Goal: Transaction & Acquisition: Obtain resource

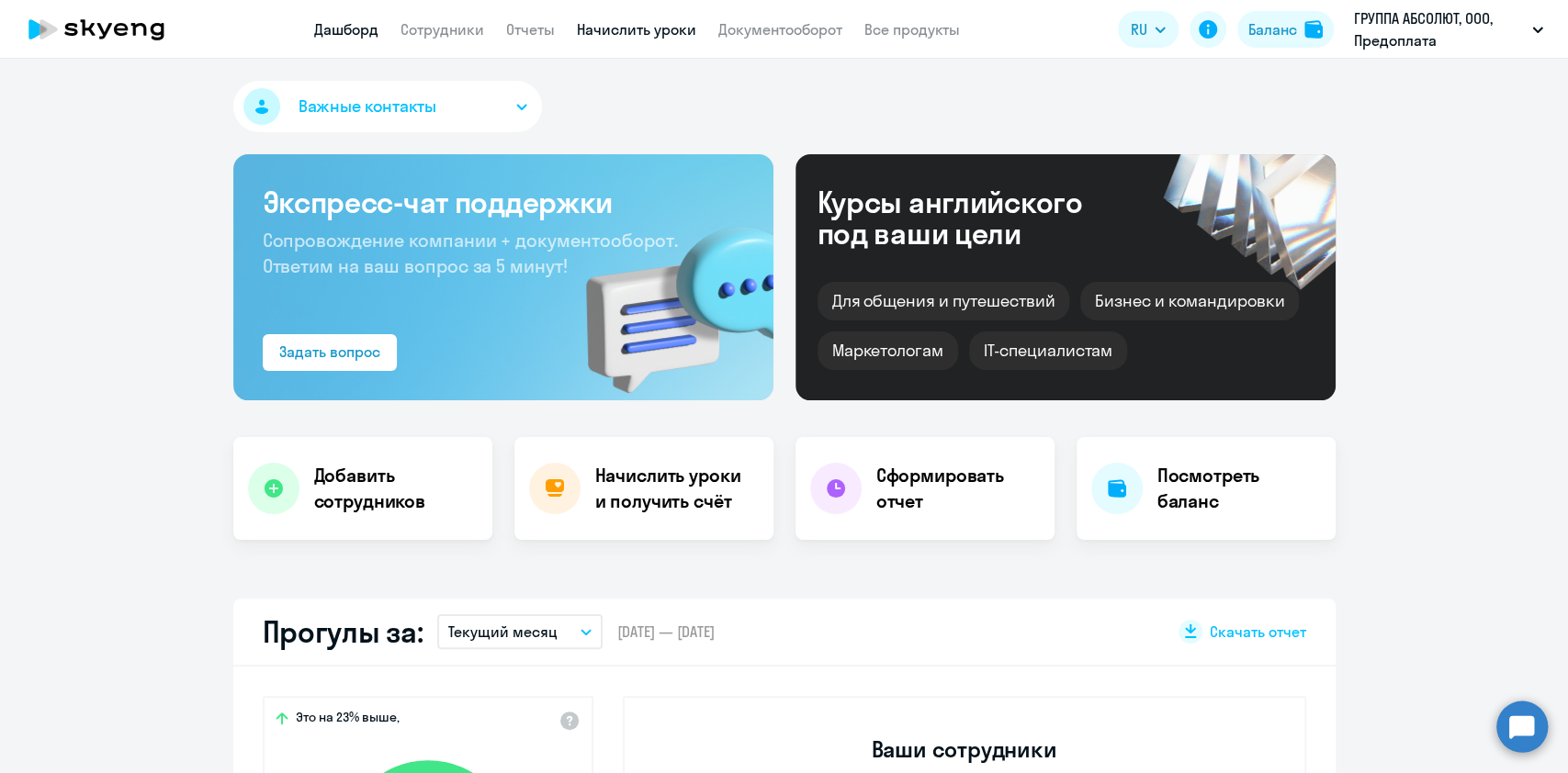
click at [661, 26] on link "Начислить уроки" at bounding box center [637, 28] width 119 height 18
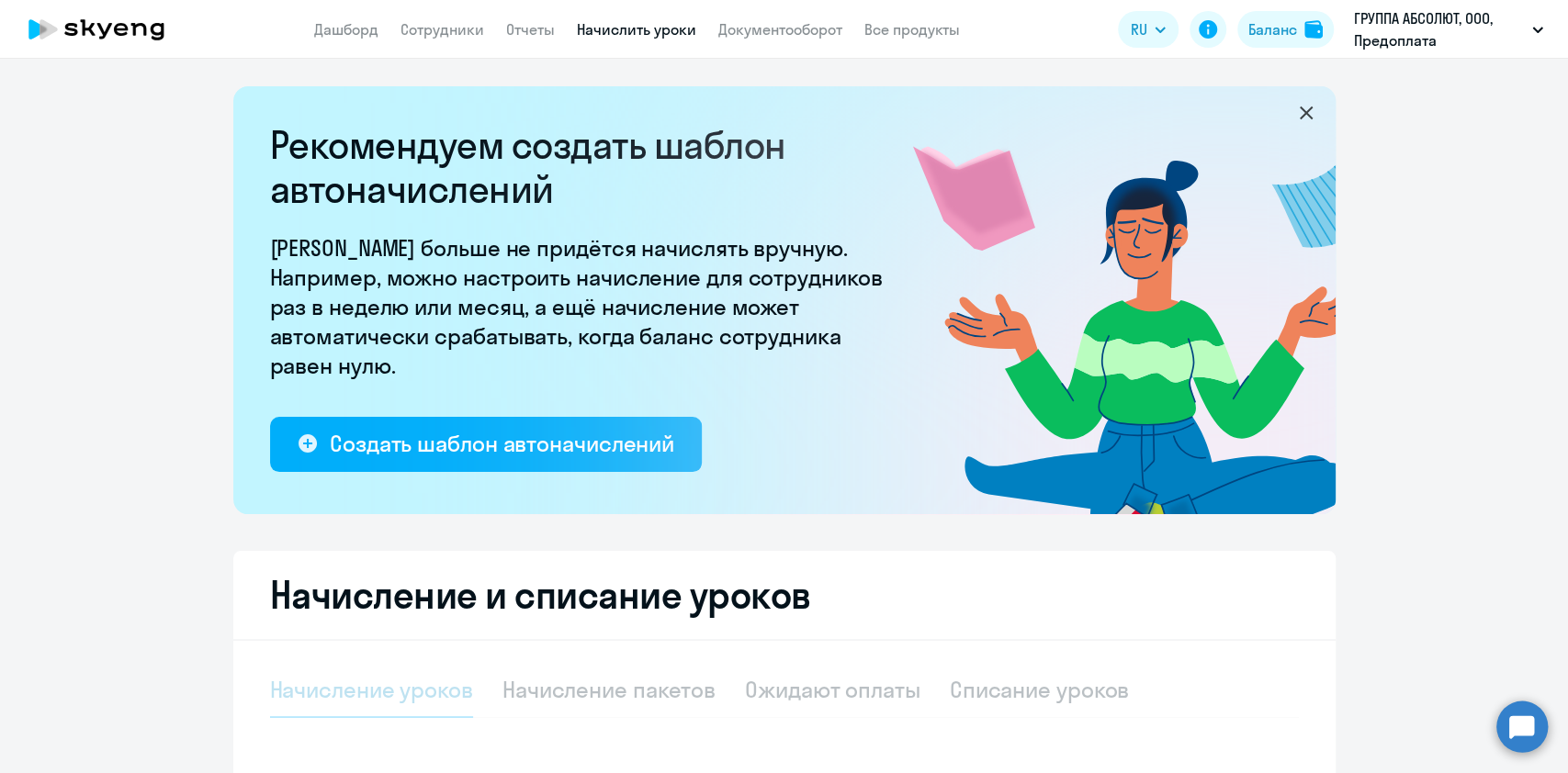
select select "10"
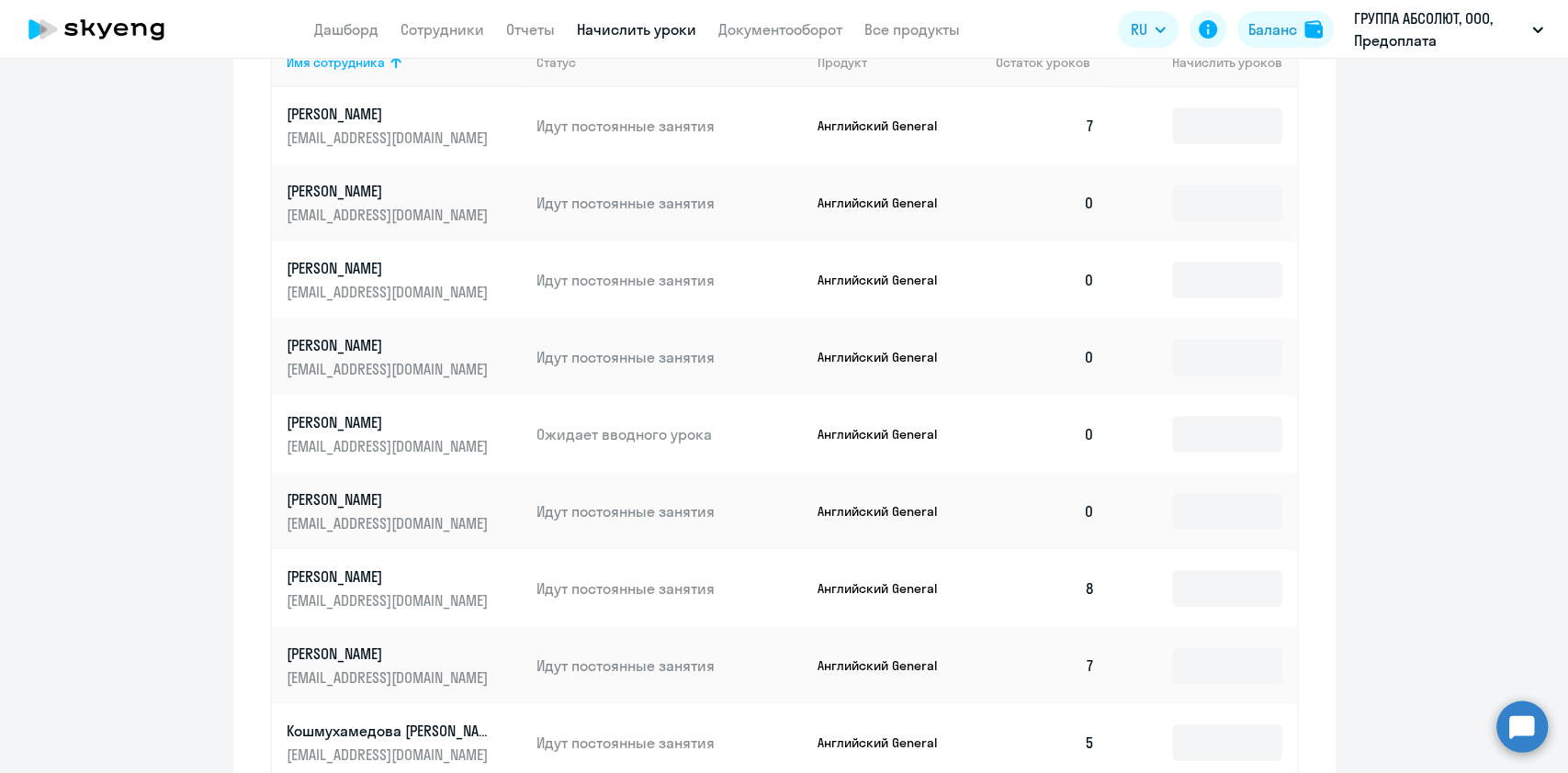
scroll to position [853, 0]
click at [1235, 438] on input at bounding box center [1227, 432] width 110 height 37
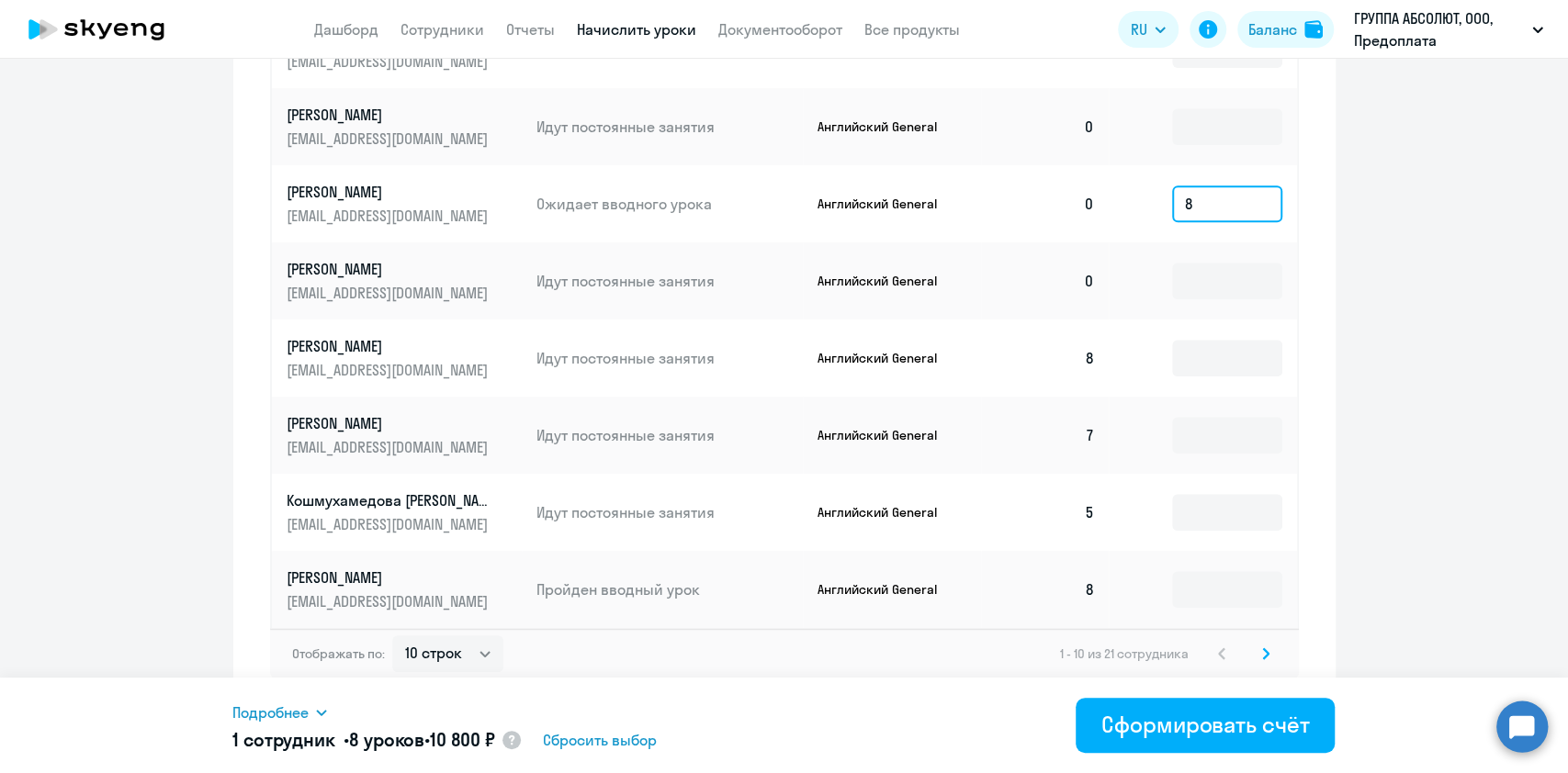
scroll to position [1091, 0]
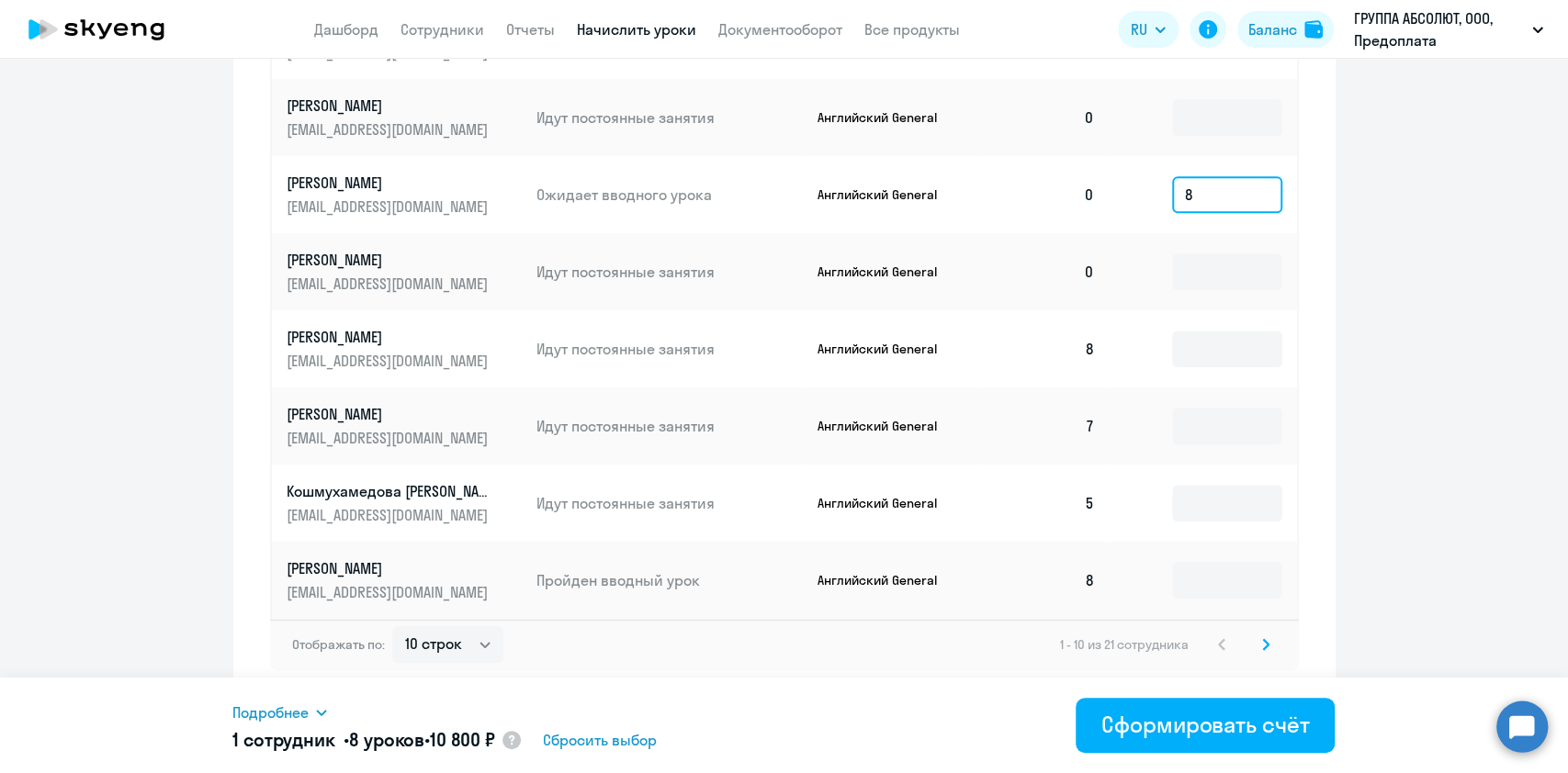
type input "8"
click at [1262, 639] on icon at bounding box center [1266, 645] width 8 height 13
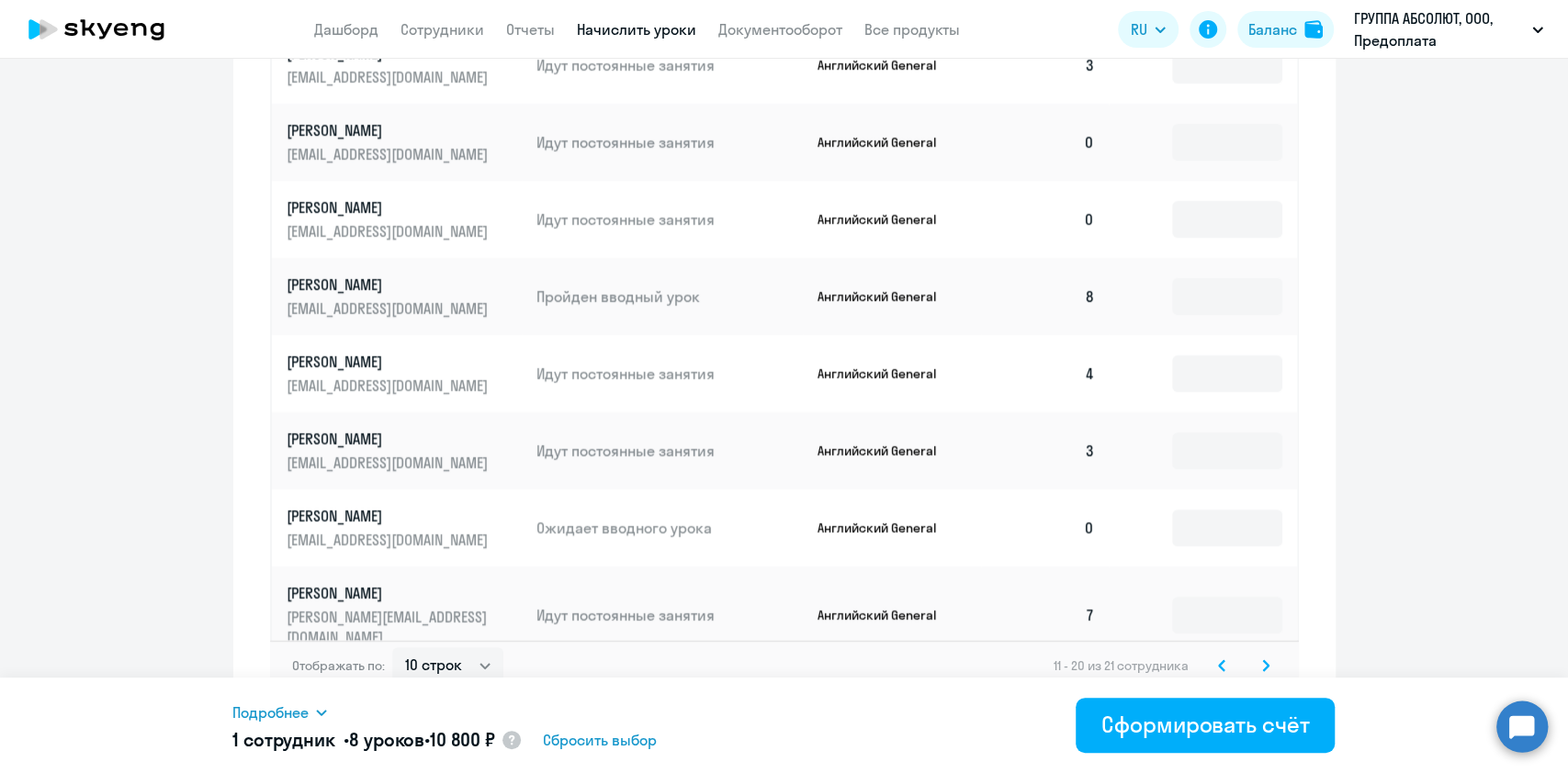
scroll to position [1081, 0]
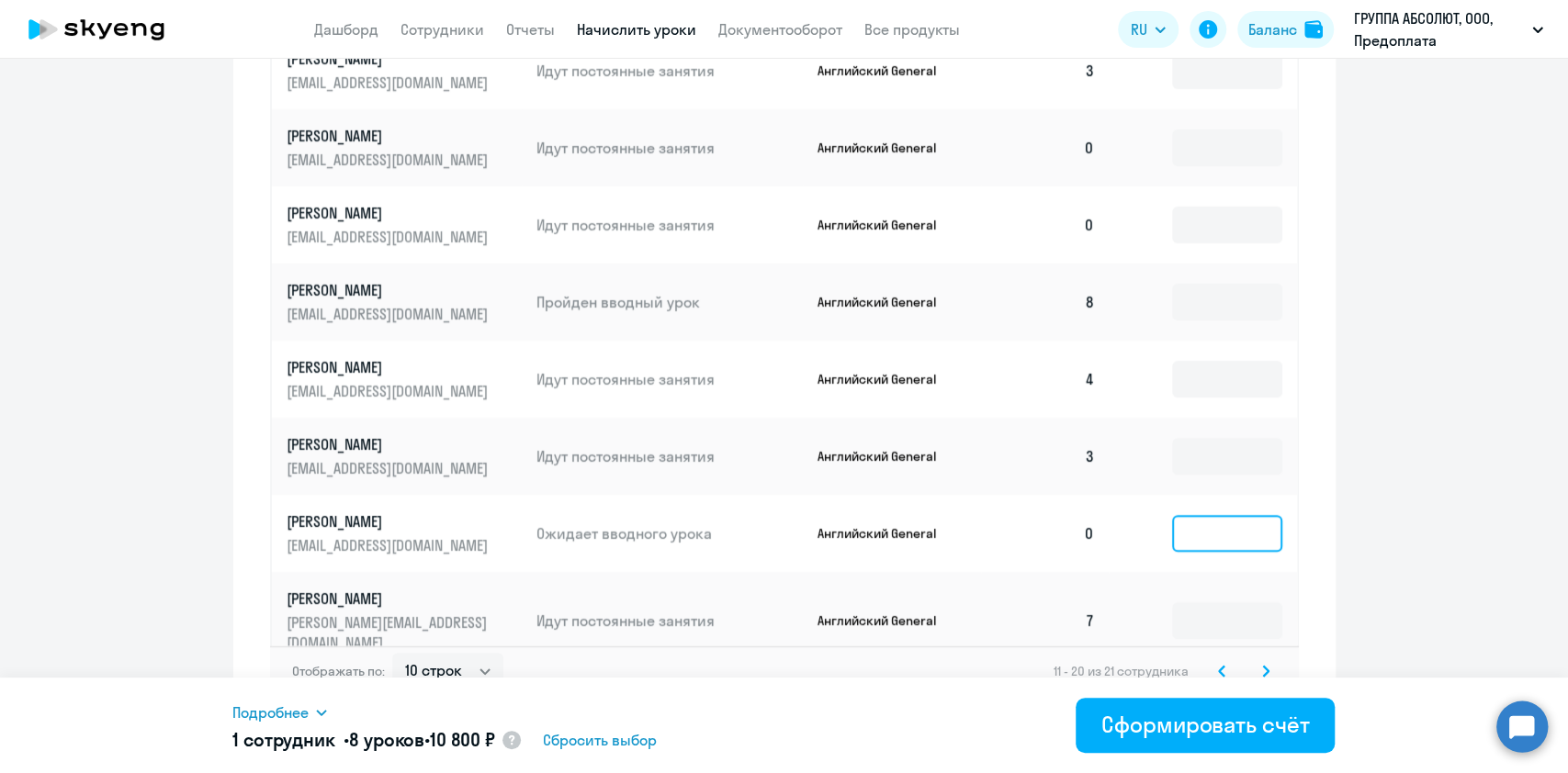
click at [1235, 516] on input at bounding box center [1227, 534] width 110 height 37
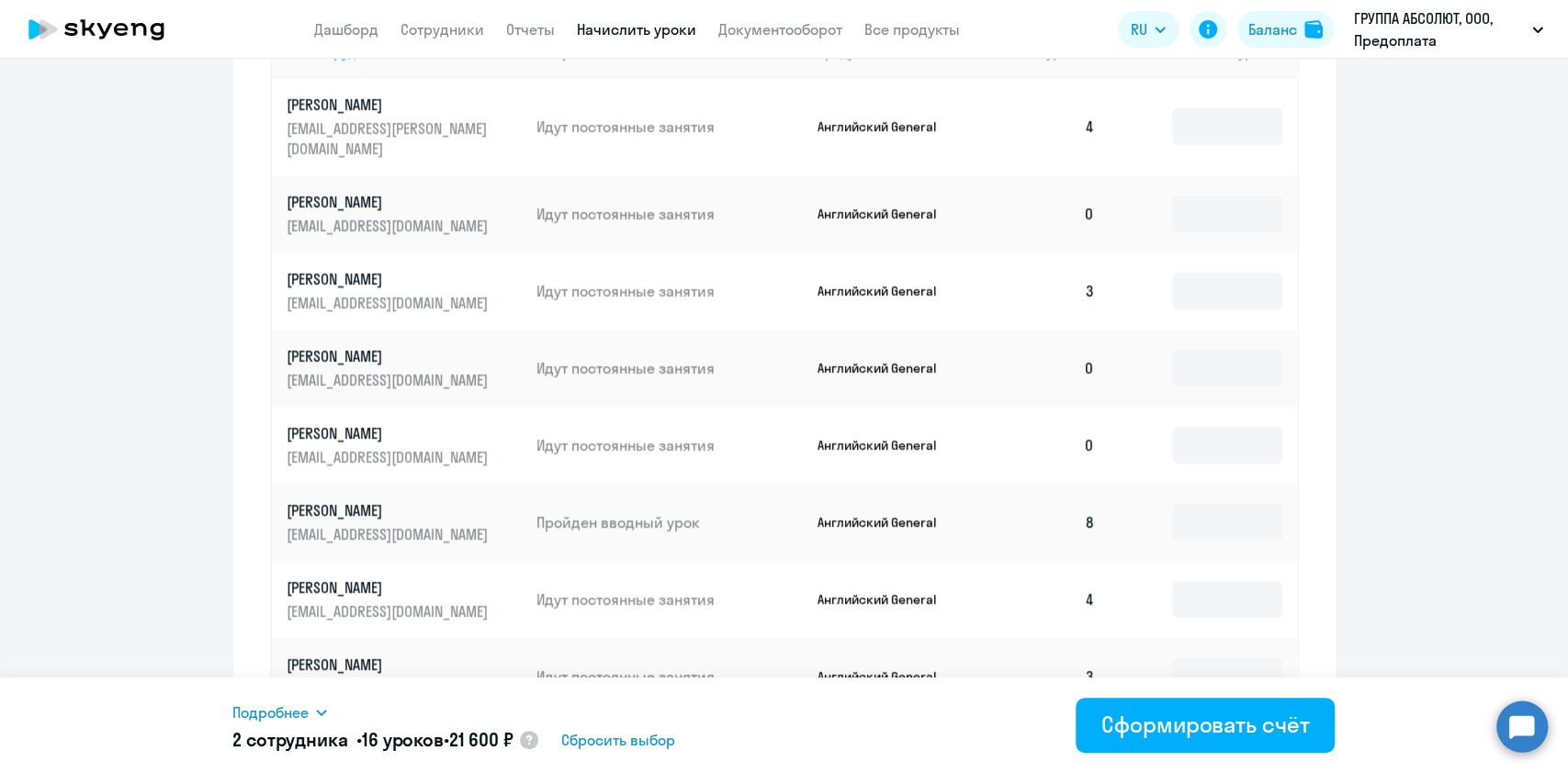
scroll to position [1091, 0]
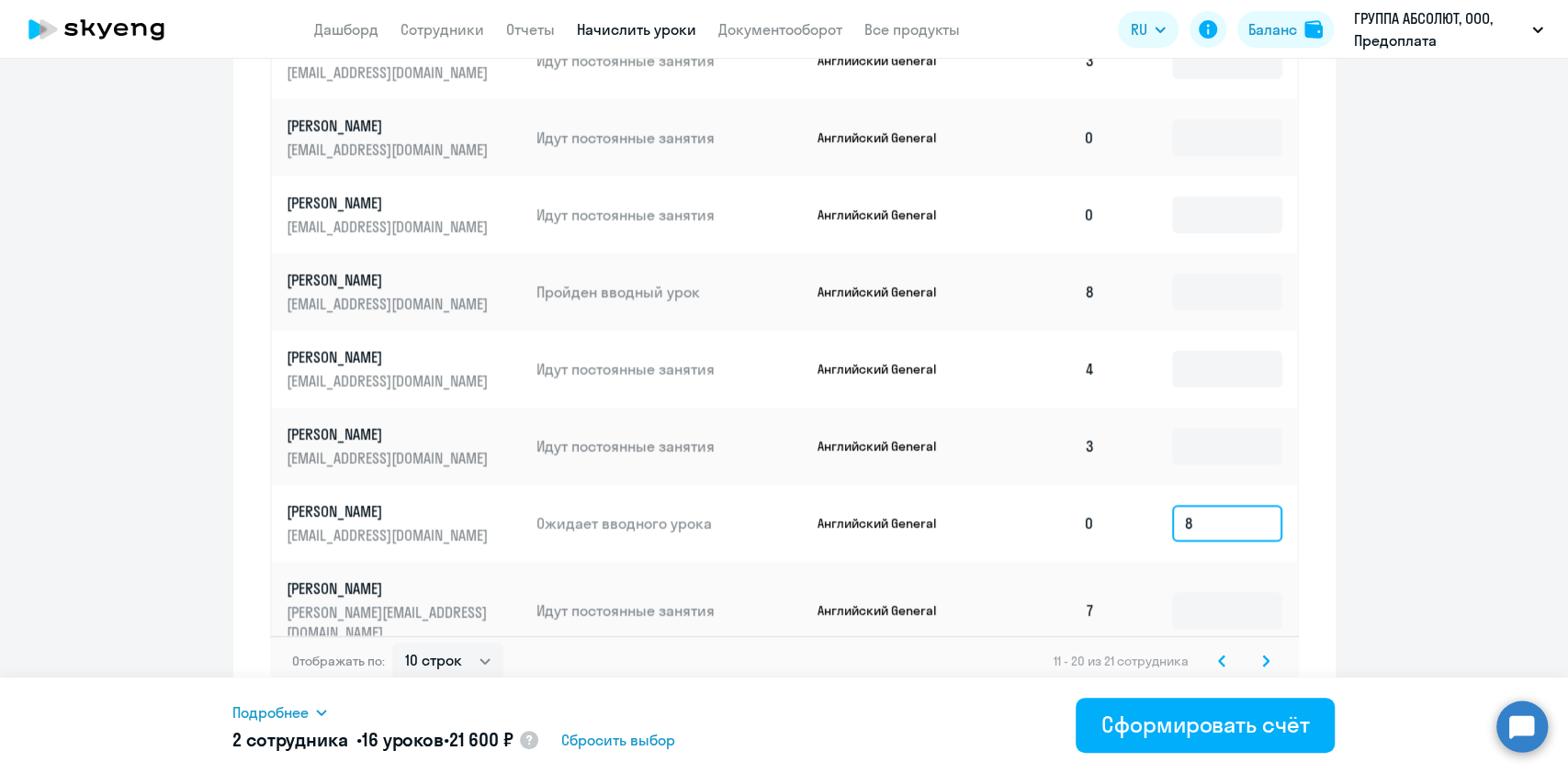
type input "8"
click at [1262, 655] on icon at bounding box center [1266, 661] width 8 height 13
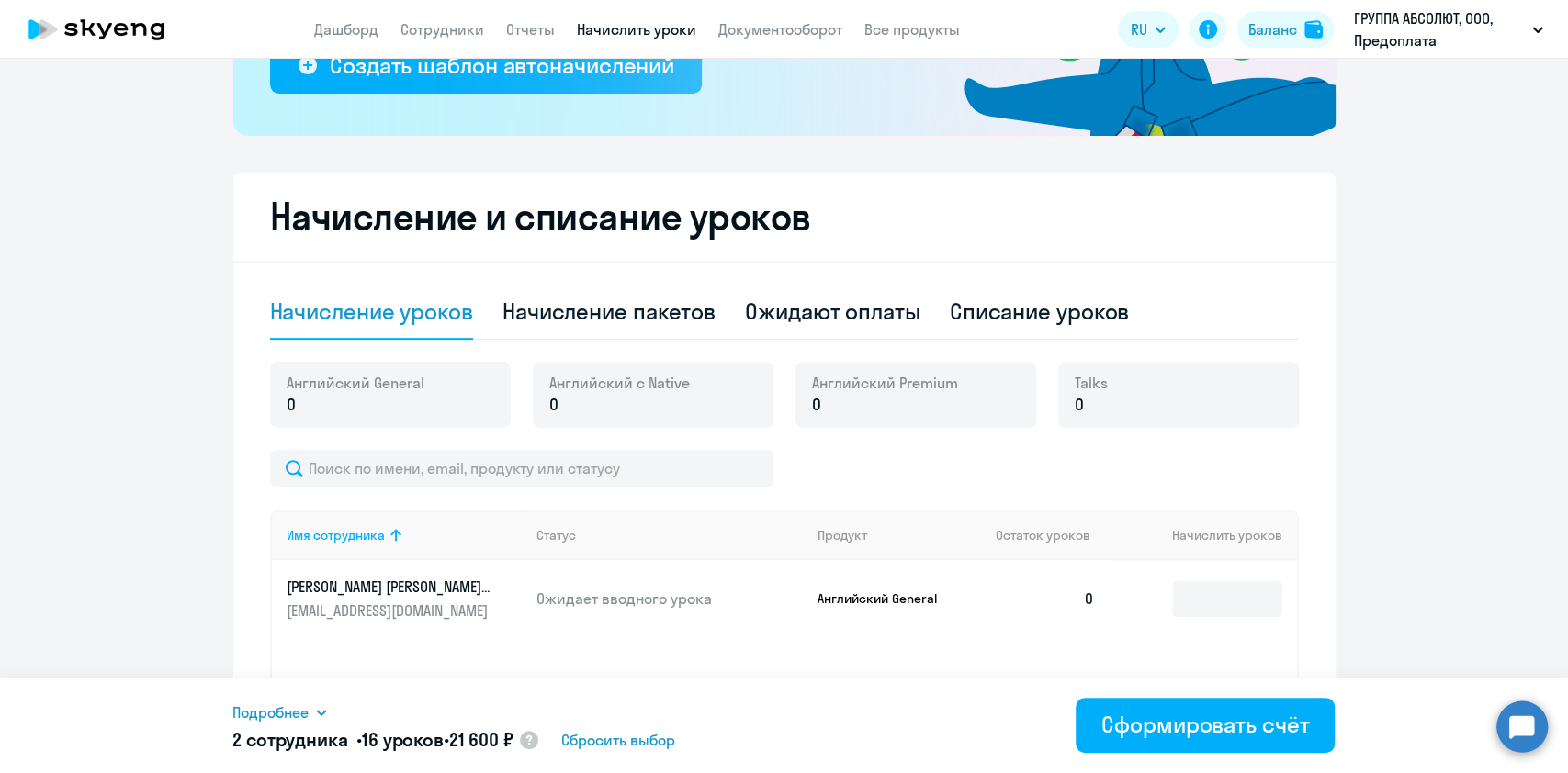
scroll to position [366, 0]
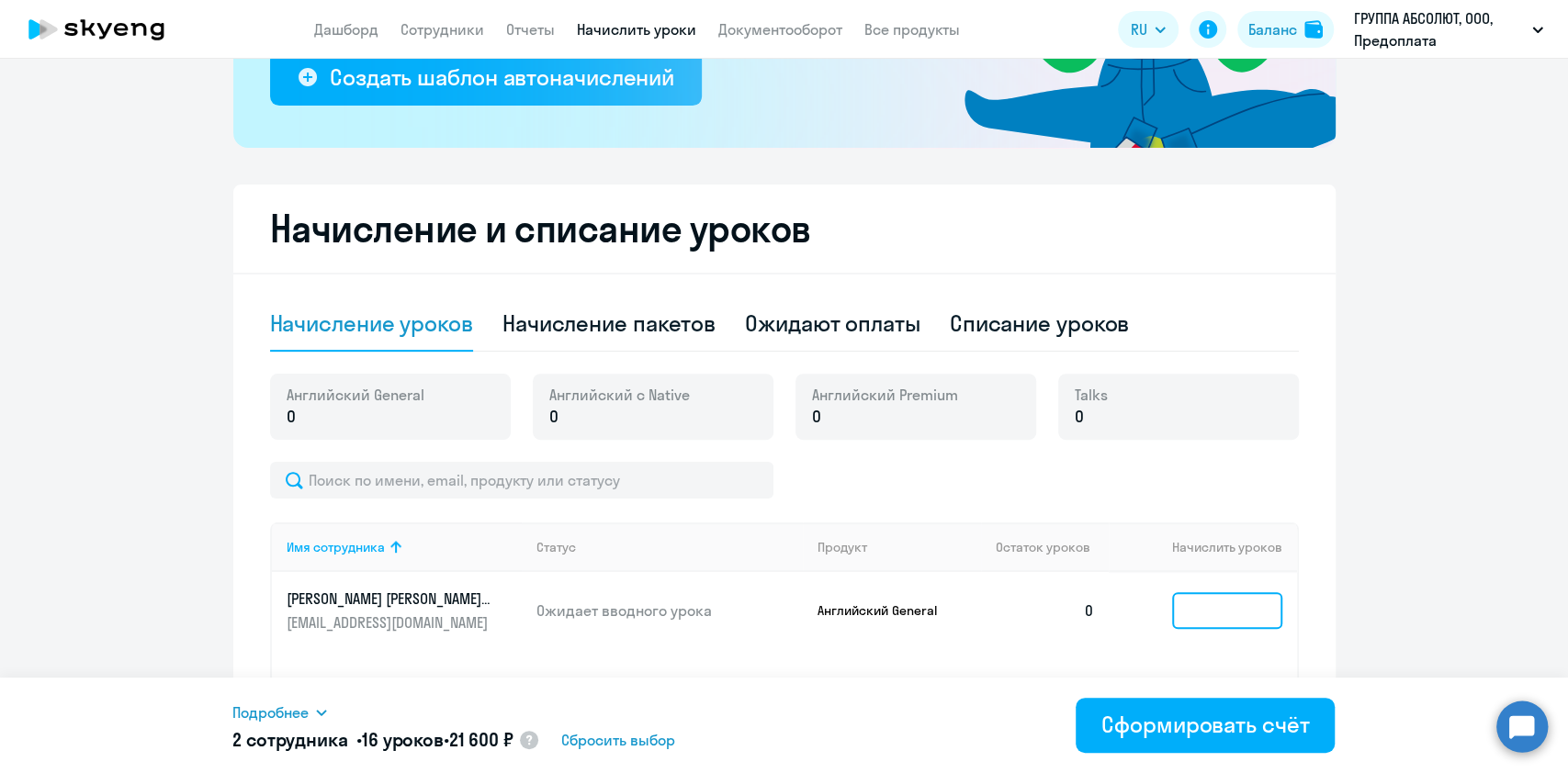
click at [1210, 607] on input at bounding box center [1227, 610] width 110 height 37
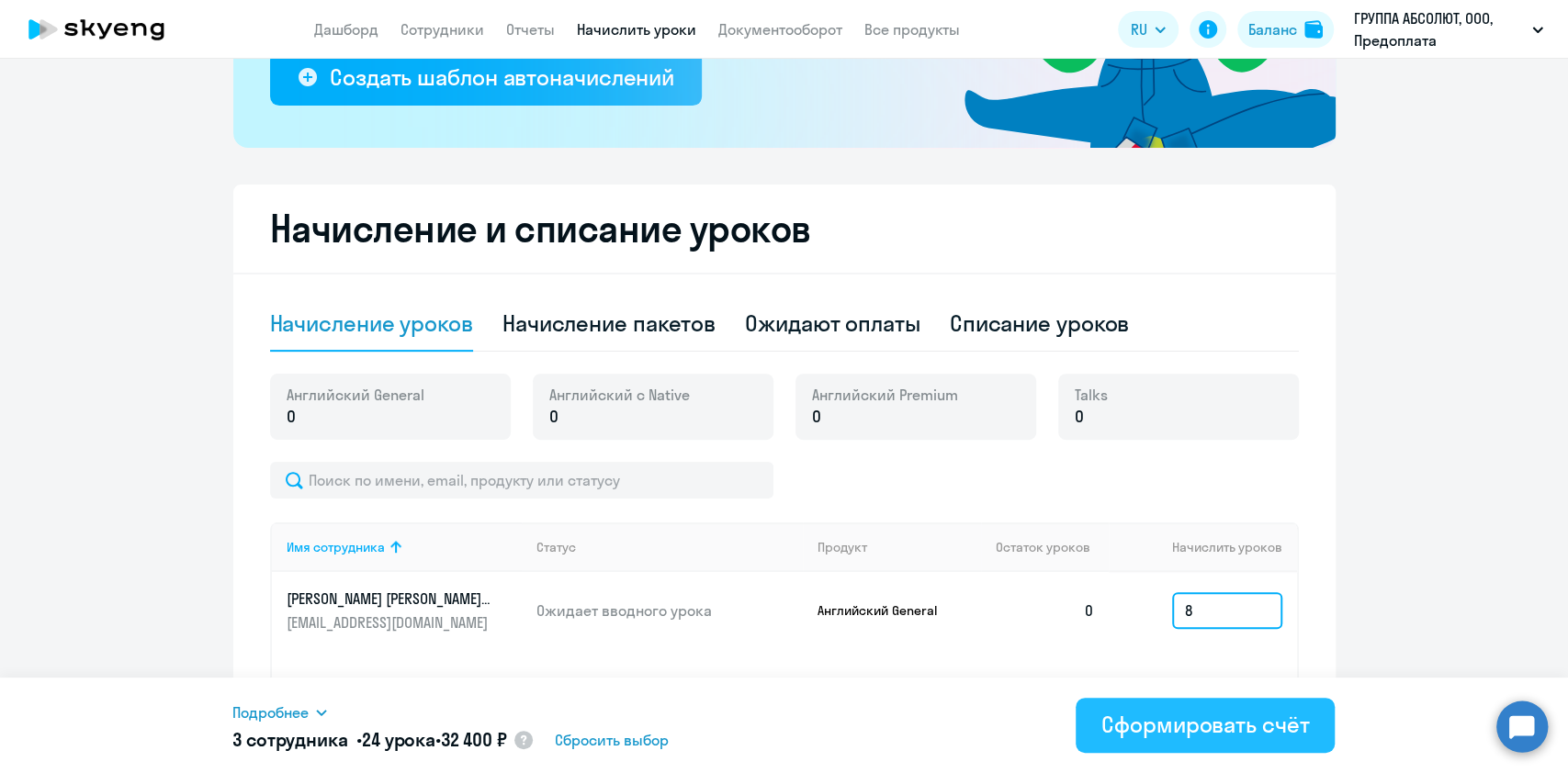
type input "8"
click at [1207, 704] on button "Сформировать счёт" at bounding box center [1206, 726] width 259 height 55
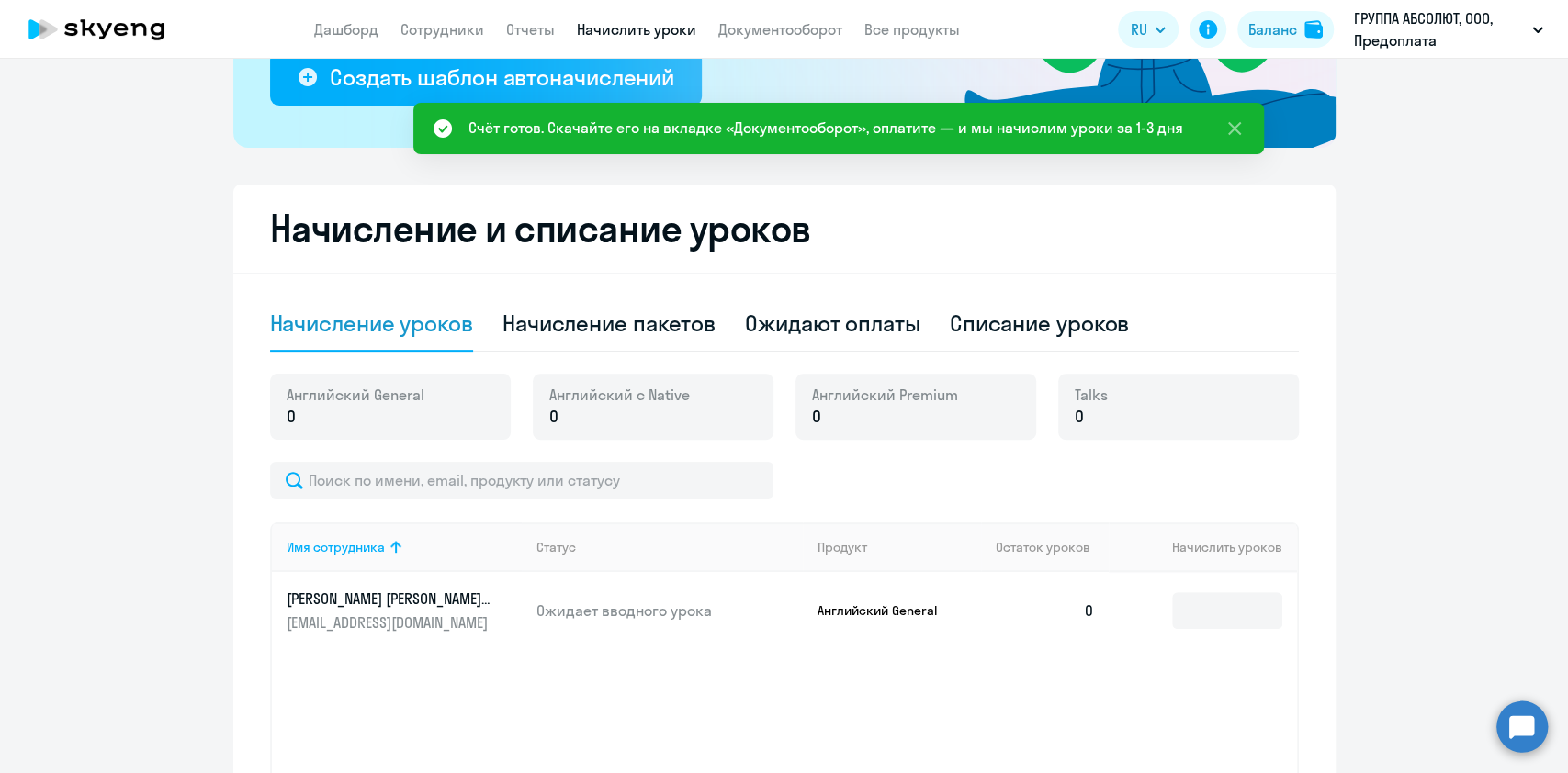
click at [768, 18] on app-menu-item-link "Документооборот" at bounding box center [780, 29] width 124 height 23
click at [782, 41] on app-header "Дашборд Сотрудники Отчеты Начислить уроки Документооборот Все продукты Дашборд …" at bounding box center [784, 29] width 1568 height 59
click at [802, 31] on link "Документооборот" at bounding box center [780, 28] width 124 height 18
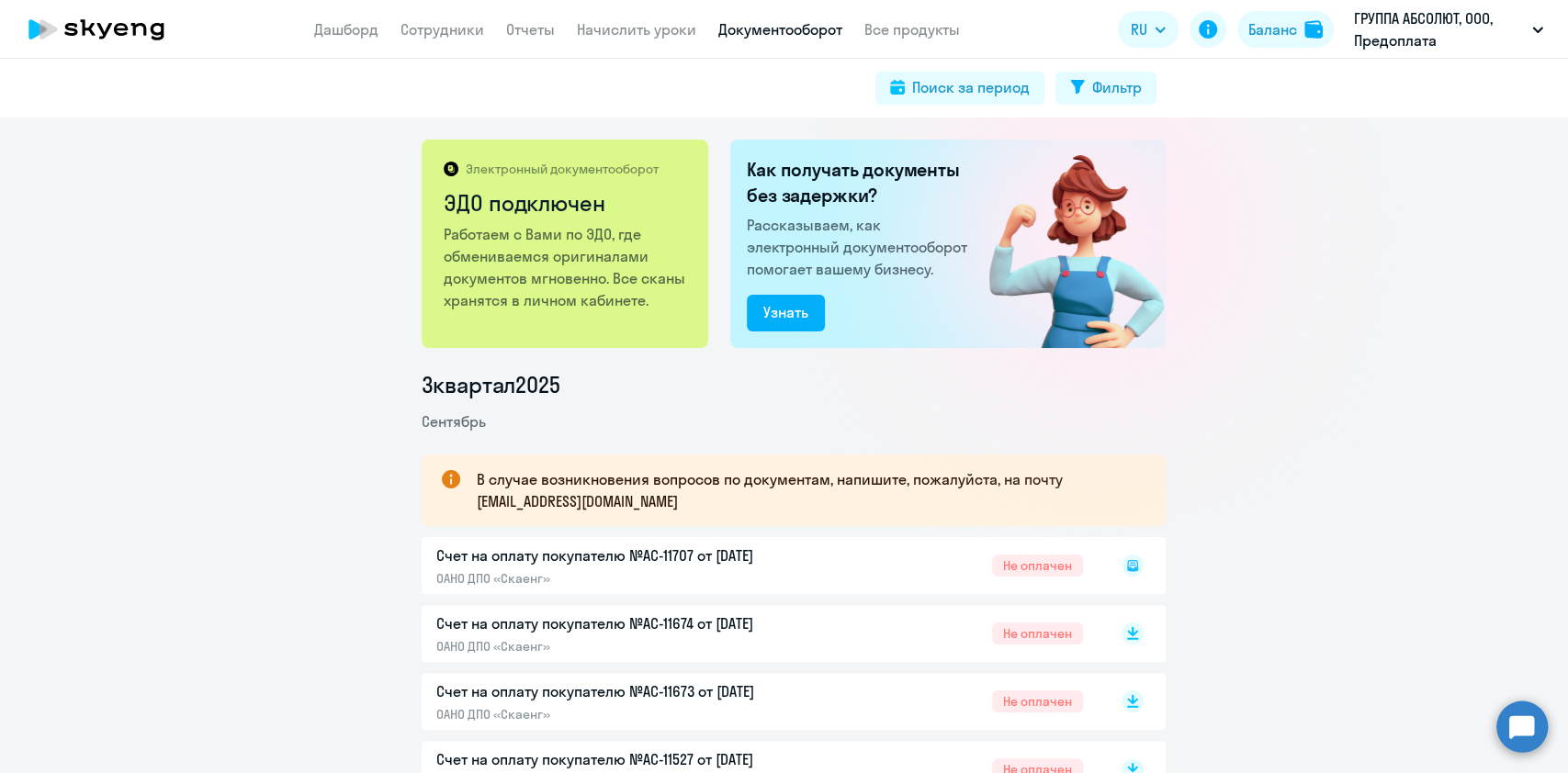
click at [715, 562] on div "Счет на оплату покупателю №AC-11707 от [DATE] ОАНО ДПО «Скаенг» Не оплачен" at bounding box center [794, 566] width 744 height 57
click at [1127, 569] on icon at bounding box center [1133, 566] width 11 height 11
click at [1124, 564] on rect at bounding box center [1132, 565] width 22 height 22
click at [1121, 554] on icon at bounding box center [1132, 565] width 22 height 22
